Goal: Transaction & Acquisition: Purchase product/service

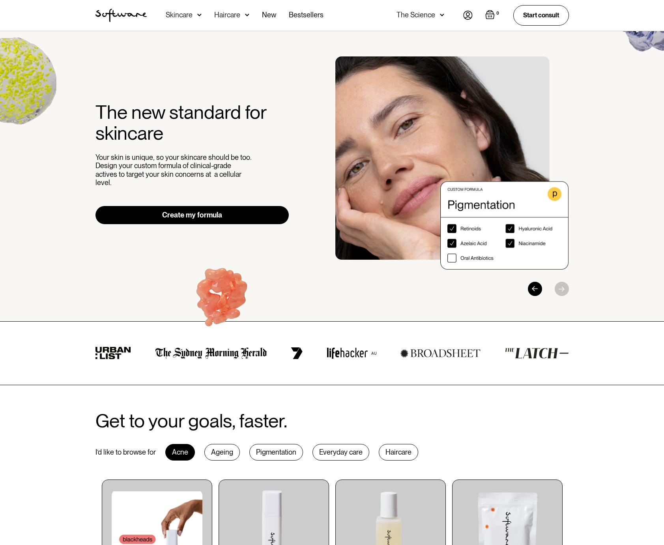
click at [197, 18] on img at bounding box center [199, 15] width 4 height 8
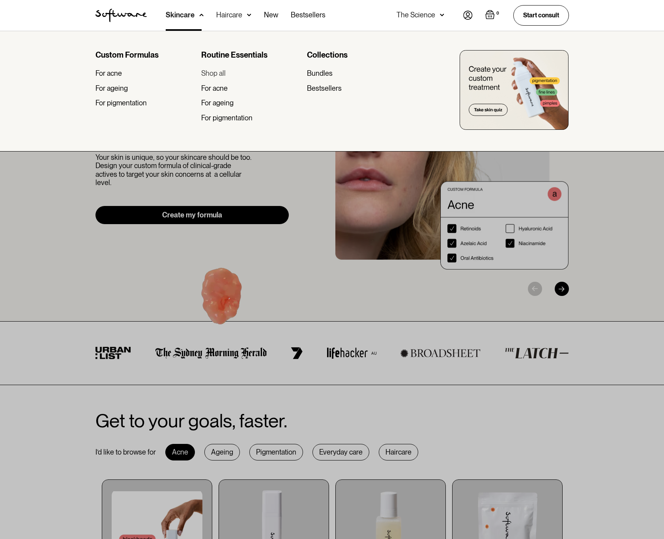
click at [222, 75] on div "Shop all" at bounding box center [213, 73] width 24 height 9
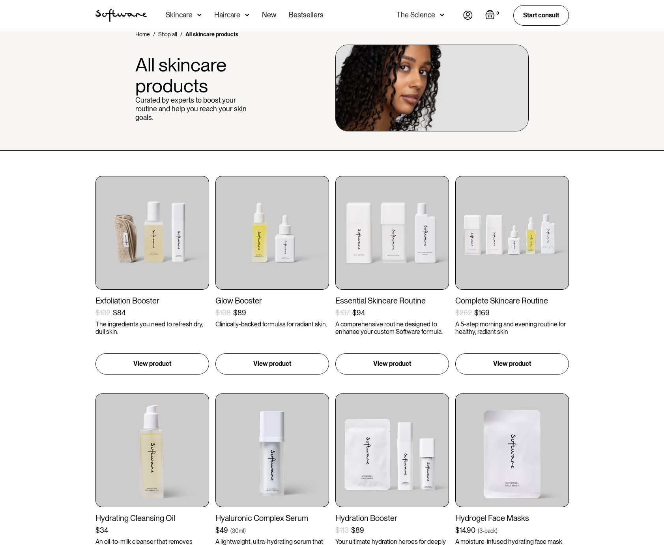
scroll to position [66, 0]
